Goal: Task Accomplishment & Management: Manage account settings

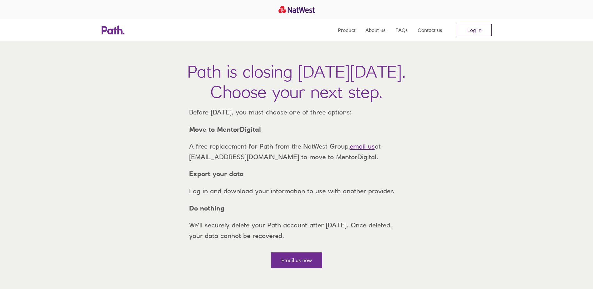
click at [479, 29] on link "Log in" at bounding box center [474, 30] width 35 height 13
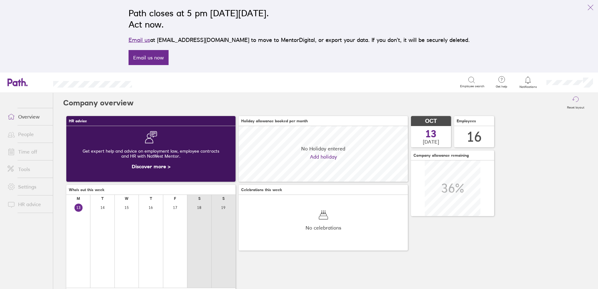
scroll to position [56, 169]
click at [528, 79] on icon at bounding box center [528, 80] width 8 height 8
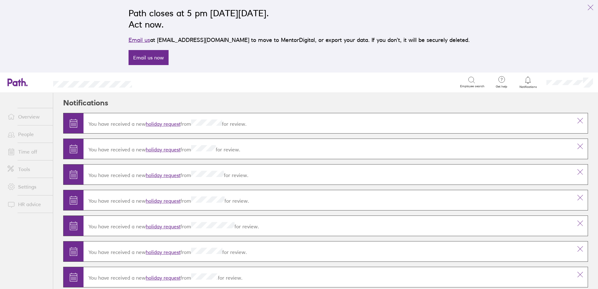
click at [158, 126] on link "holiday request" at bounding box center [163, 124] width 35 height 6
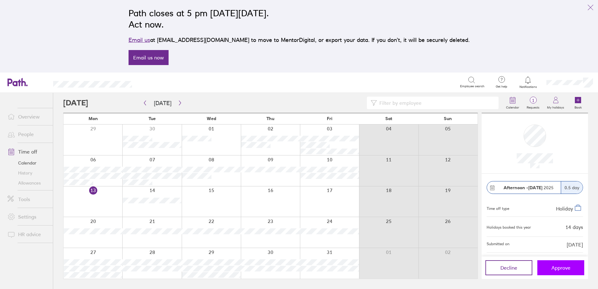
click at [552, 270] on span "Approve" at bounding box center [560, 268] width 19 height 6
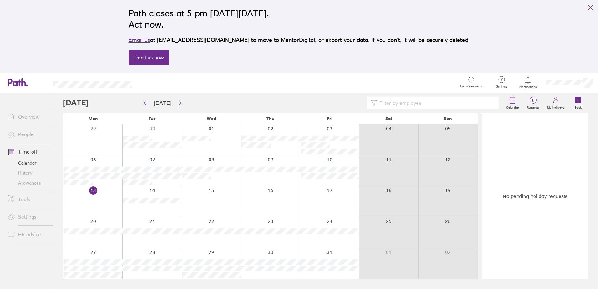
click at [28, 131] on link "People" at bounding box center [28, 134] width 50 height 13
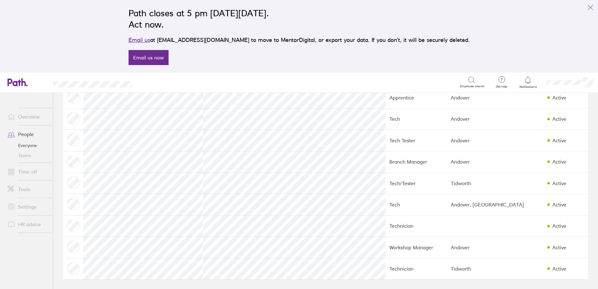
scroll to position [191, 0]
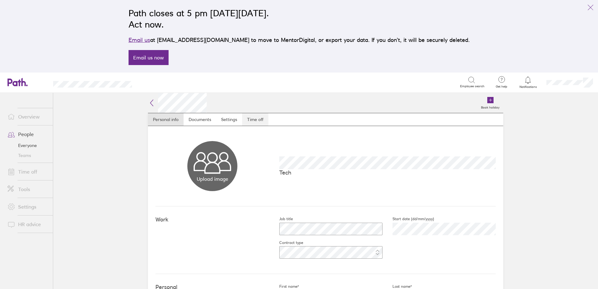
click at [254, 118] on link "Time off" at bounding box center [255, 119] width 26 height 13
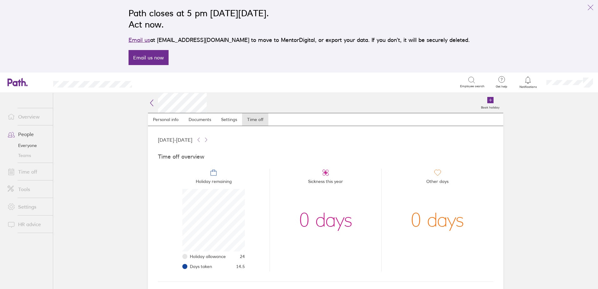
click at [524, 84] on link "Notifications" at bounding box center [528, 82] width 20 height 13
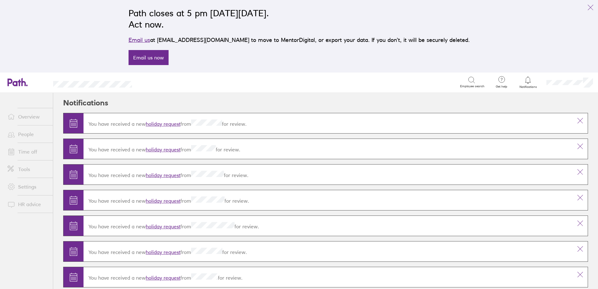
click at [156, 149] on link "holiday request" at bounding box center [163, 149] width 35 height 6
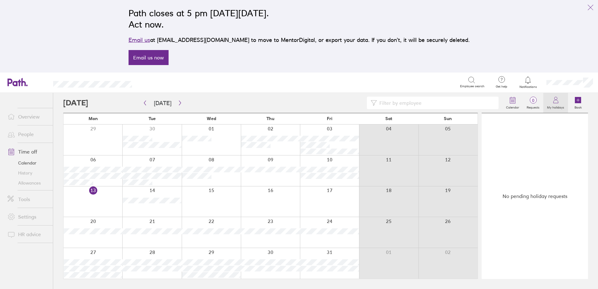
click at [560, 104] on label "My holidays" at bounding box center [555, 107] width 25 height 6
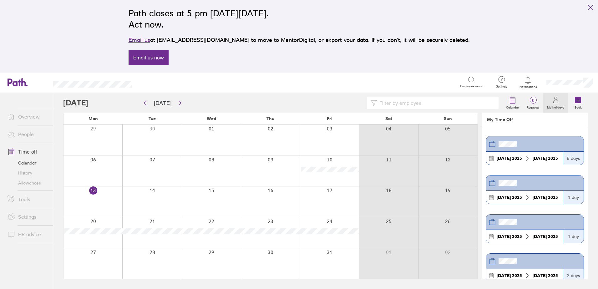
click at [26, 127] on li "People" at bounding box center [26, 134] width 53 height 18
click at [25, 130] on link "People" at bounding box center [28, 134] width 50 height 13
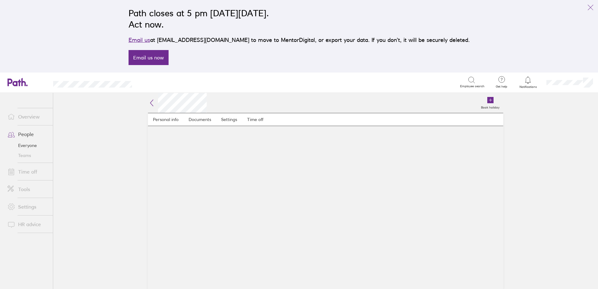
click at [530, 80] on icon at bounding box center [528, 80] width 8 height 8
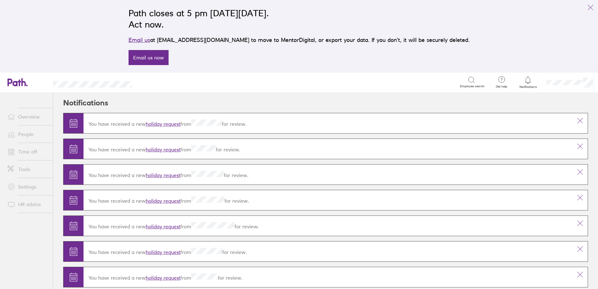
click at [154, 151] on link "holiday request" at bounding box center [163, 149] width 35 height 6
